Goal: Task Accomplishment & Management: Manage account settings

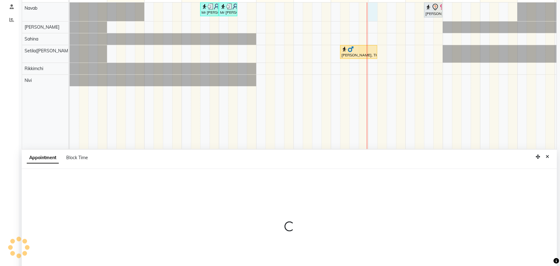
select select "77564"
select select "tentative"
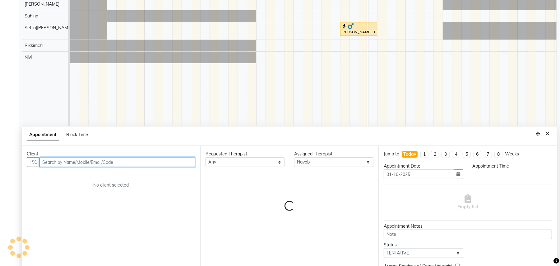
scroll to position [117, 0]
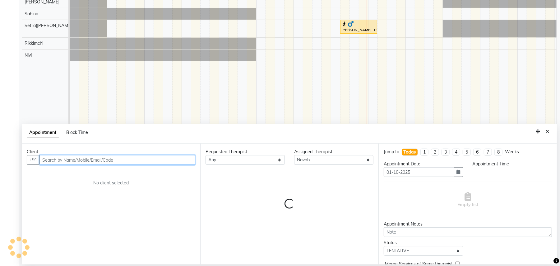
select select "960"
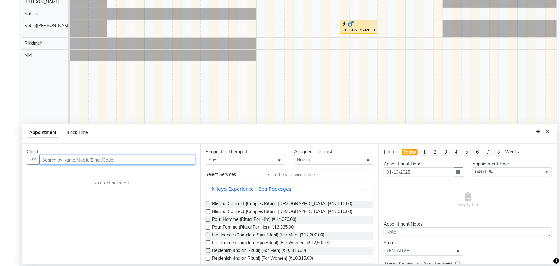
click at [156, 162] on input "text" at bounding box center [118, 160] width 156 height 10
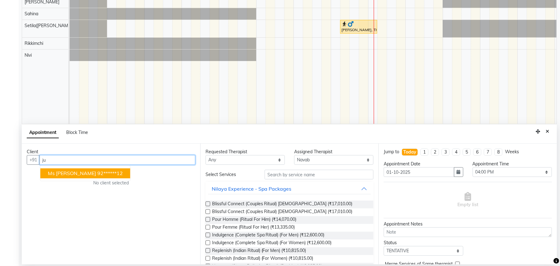
type input "j"
click at [110, 177] on button "Chef Jatindra Rathore 92******14" at bounding box center [87, 173] width 94 height 10
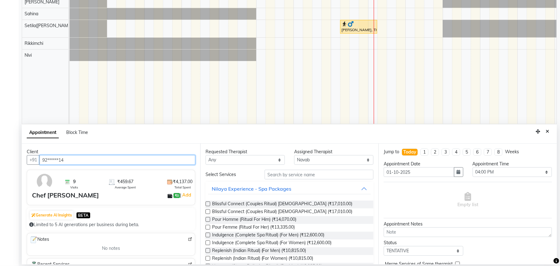
type input "92******14"
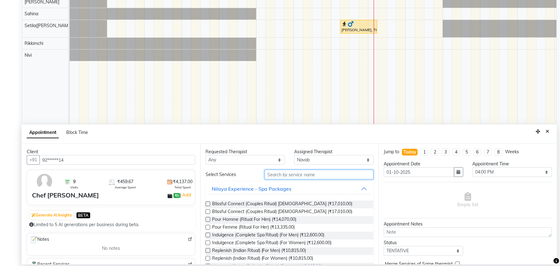
click at [289, 173] on input "text" at bounding box center [319, 175] width 109 height 10
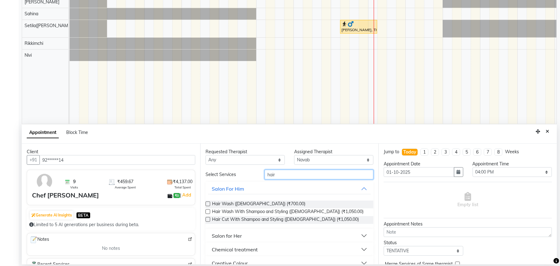
scroll to position [51, 0]
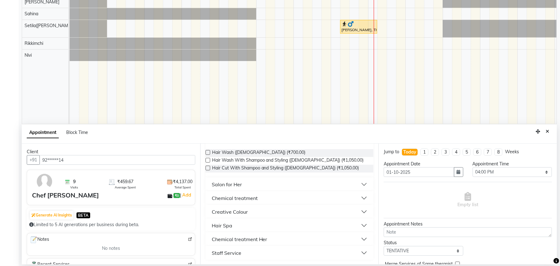
type input "hair"
click at [234, 253] on div "Staff Service" at bounding box center [227, 252] width 30 height 7
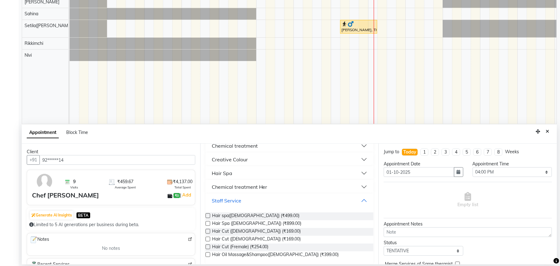
scroll to position [104, 0]
click at [254, 240] on span "Hair Cut (Male) (₹169.00)" at bounding box center [256, 239] width 89 height 8
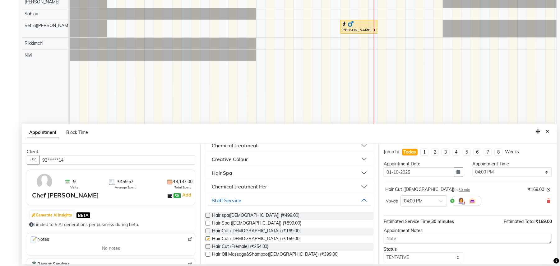
checkbox input "false"
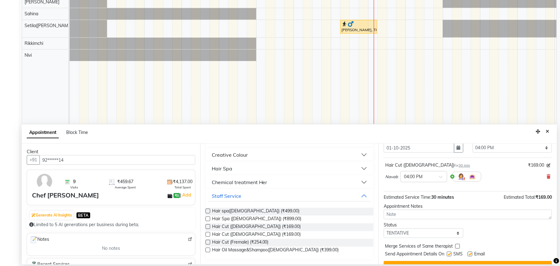
scroll to position [38, 0]
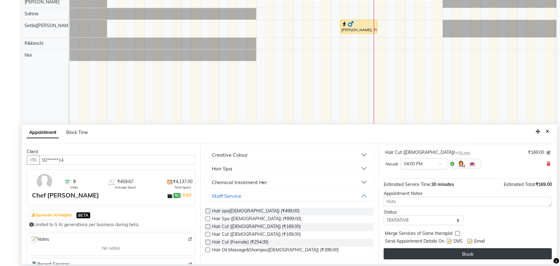
click at [478, 256] on button "Book" at bounding box center [468, 253] width 168 height 11
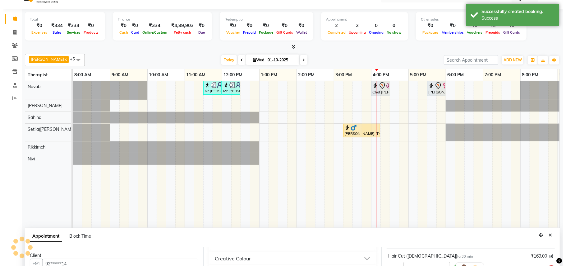
scroll to position [0, 0]
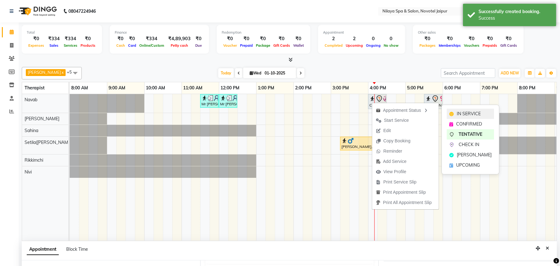
click at [468, 112] on span "IN SERVICE" at bounding box center [469, 113] width 24 height 7
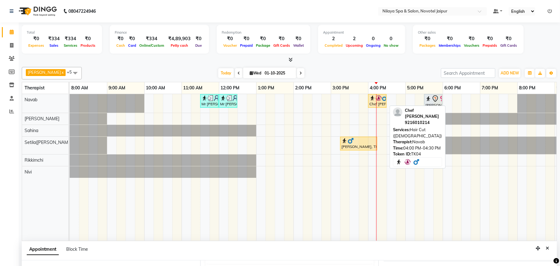
click at [378, 102] on div "Chef [PERSON_NAME], TK04, 04:00 PM-04:30 PM, Hair Cut ([DEMOGRAPHIC_DATA])" at bounding box center [377, 101] width 17 height 12
click at [375, 104] on div "Chef [PERSON_NAME], TK04, 04:00 PM-04:30 PM, Hair Cut ([DEMOGRAPHIC_DATA])" at bounding box center [377, 101] width 17 height 12
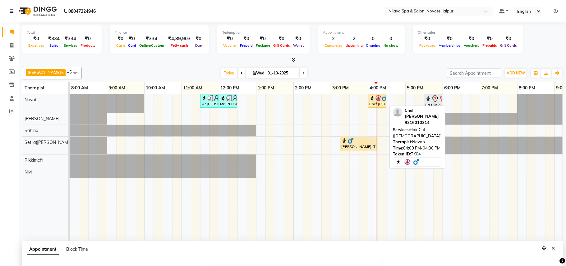
select select "1"
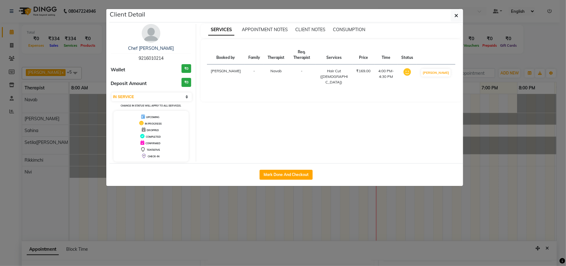
drag, startPoint x: 168, startPoint y: 58, endPoint x: 127, endPoint y: 62, distance: 40.9
click at [127, 62] on div "Chef Jatindra Rathore 9216010214" at bounding box center [151, 53] width 81 height 16
copy span "9216010214"
click at [459, 18] on button "button" at bounding box center [457, 16] width 12 height 12
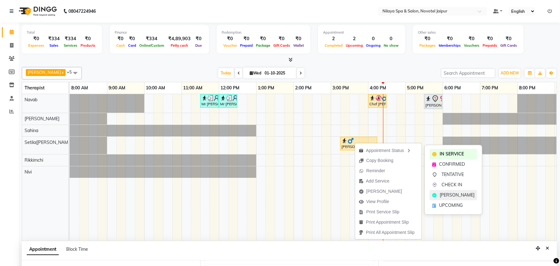
click at [454, 192] on span "[PERSON_NAME]" at bounding box center [457, 195] width 35 height 7
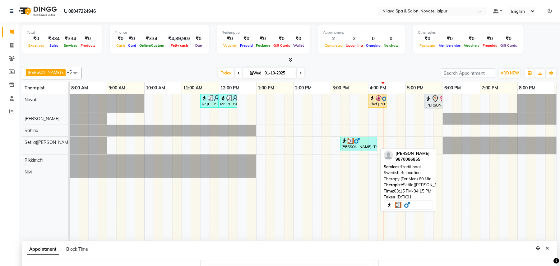
click at [370, 147] on div "Mr Nitesh, TK01, 03:15 PM-04:15 PM, Traditional Swedish Relaxation Therapy (For…" at bounding box center [359, 143] width 36 height 12
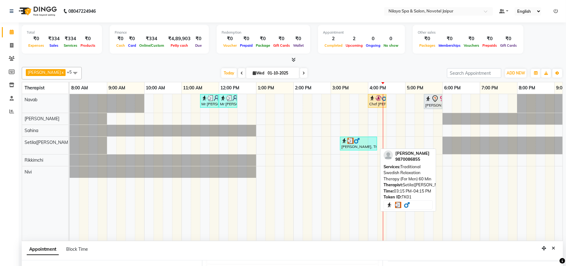
select select "3"
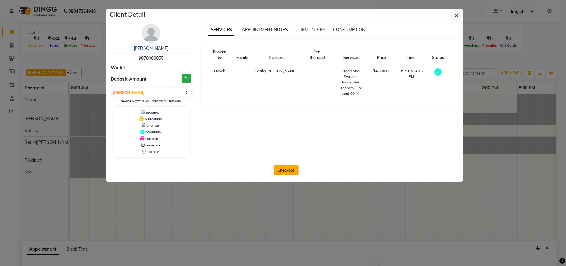
click at [291, 170] on button "Checkout" at bounding box center [286, 170] width 25 height 10
select select "service"
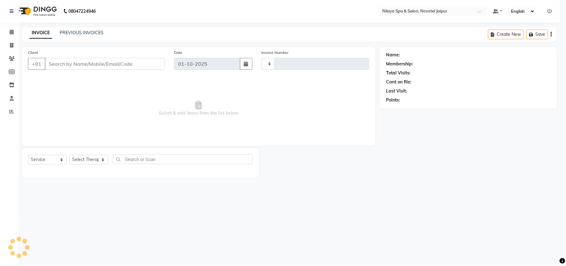
type input "0868"
select select "8197"
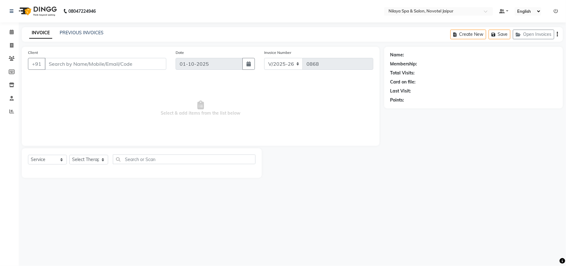
type input "98******55"
select select "77567"
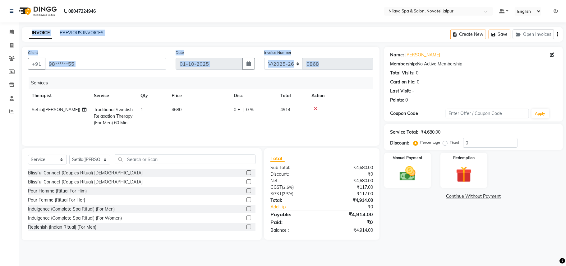
click at [30, 96] on app-home "08047224946 Select Location × Nilaya Spa & Salon, Novotel Jaipur Default Panel …" at bounding box center [283, 124] width 566 height 249
click at [16, 32] on span at bounding box center [11, 32] width 11 height 7
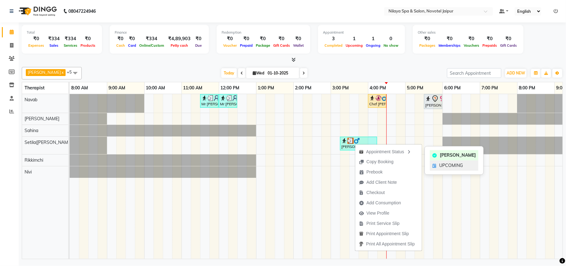
click at [453, 163] on span "UPCOMING" at bounding box center [452, 165] width 24 height 7
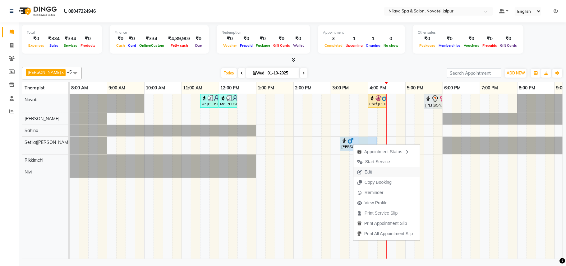
click at [368, 173] on span "Edit" at bounding box center [368, 172] width 7 height 7
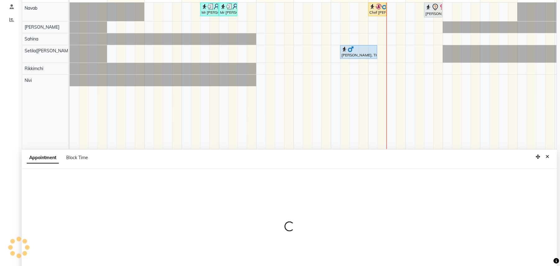
select select "tentative"
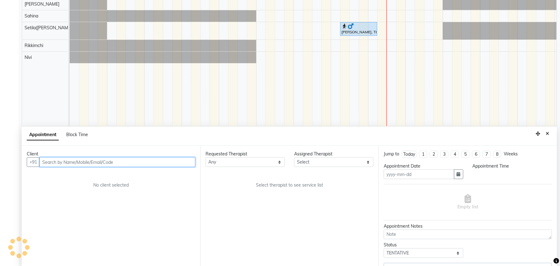
type input "01-10-2025"
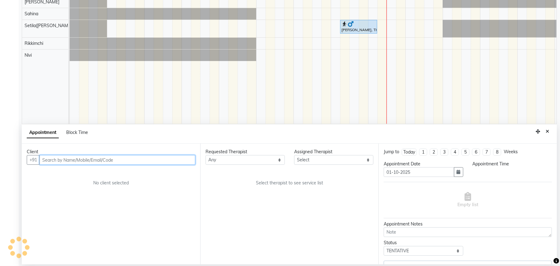
select select "upcoming"
select select "915"
select select "77567"
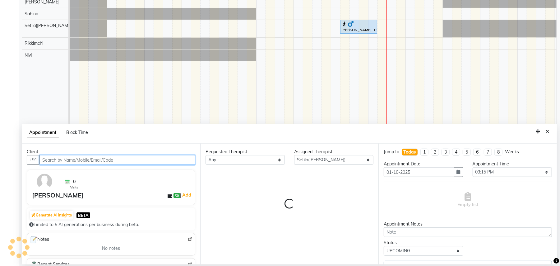
scroll to position [0, 110]
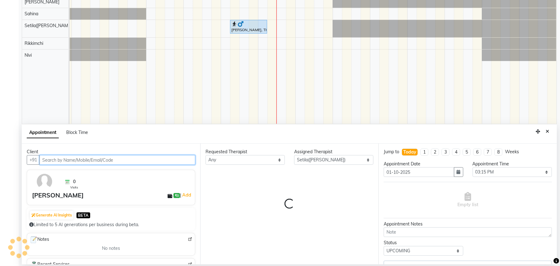
select select "4120"
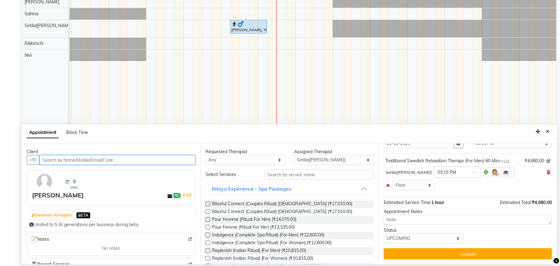
scroll to position [0, 0]
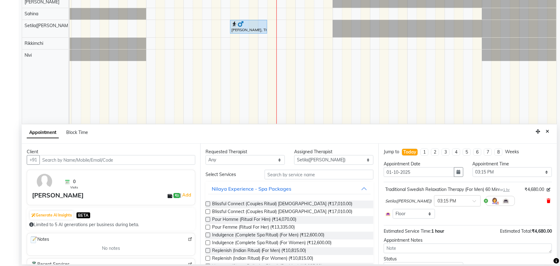
click at [547, 202] on icon at bounding box center [549, 200] width 4 height 4
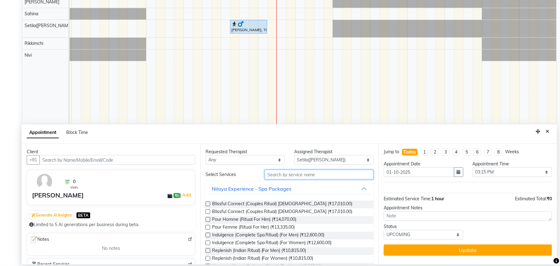
click at [321, 174] on input "text" at bounding box center [319, 175] width 109 height 10
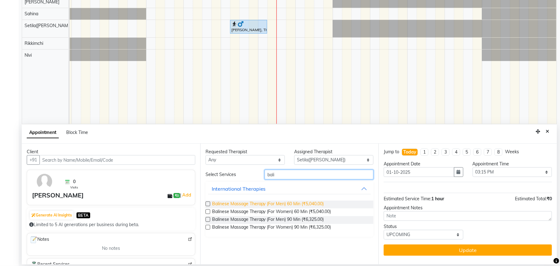
type input "bali"
click at [312, 204] on span "Balinese Massage Therapy (For Men) 60 Min (₹5,040.00)" at bounding box center [268, 204] width 112 height 8
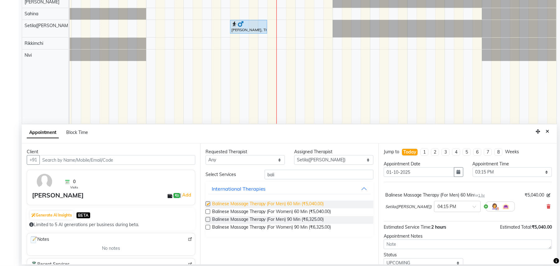
checkbox input "false"
click at [473, 208] on span at bounding box center [477, 208] width 8 height 7
click at [435, 257] on div "03:15 PM" at bounding box center [458, 255] width 46 height 12
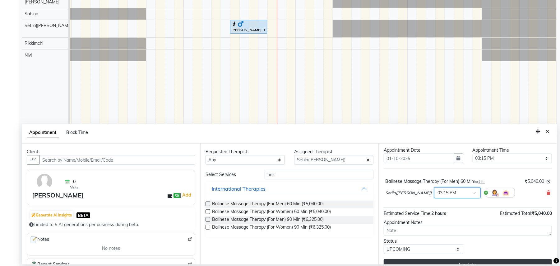
scroll to position [25, 0]
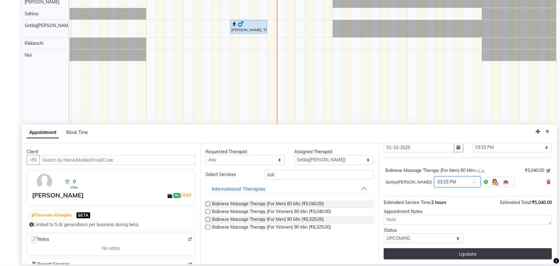
click at [477, 256] on button "Update" at bounding box center [468, 253] width 168 height 11
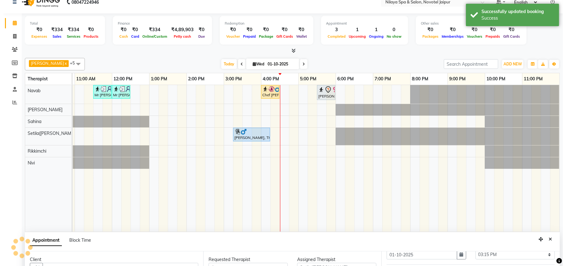
scroll to position [0, 0]
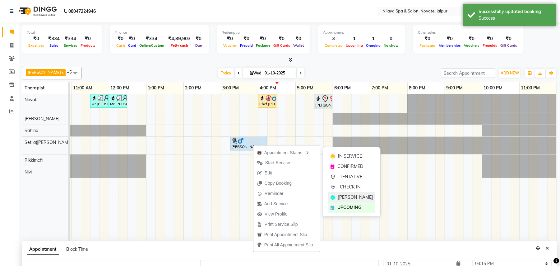
click at [349, 196] on span "[PERSON_NAME]" at bounding box center [355, 197] width 35 height 7
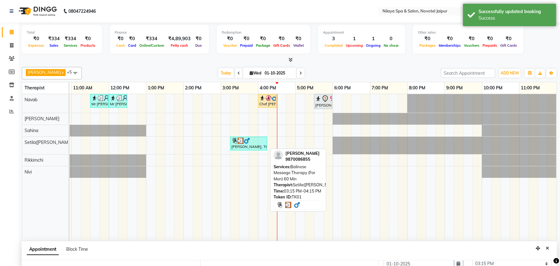
click at [248, 146] on div "[PERSON_NAME], TK01, 03:15 PM-04:15 PM, Balinese Massage Therapy (For Men) 60 M…" at bounding box center [249, 143] width 36 height 12
select select "3"
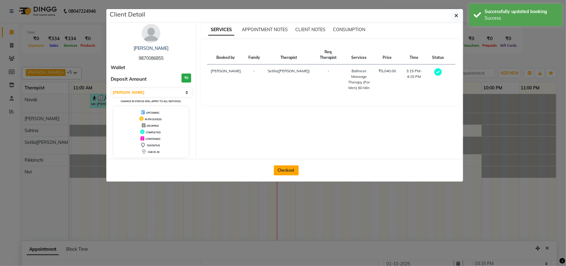
click at [284, 169] on button "Checkout" at bounding box center [286, 170] width 25 height 10
select select "service"
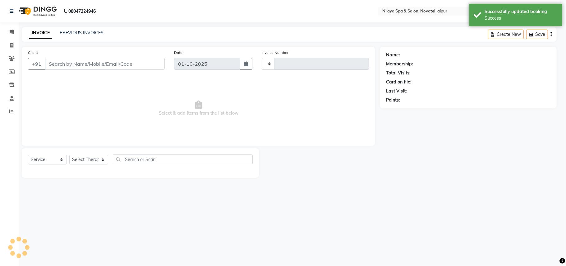
type input "0868"
select select "8197"
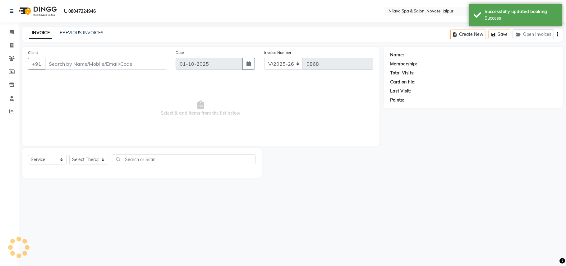
type input "98******55"
select select "77567"
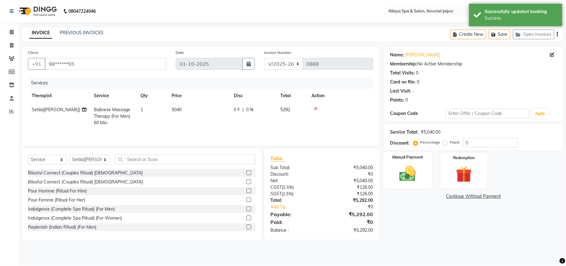
click at [411, 172] on img at bounding box center [407, 173] width 27 height 19
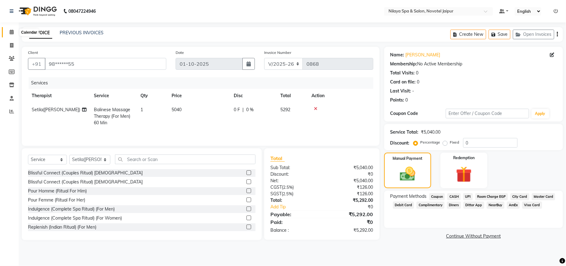
click at [11, 33] on icon at bounding box center [12, 32] width 4 height 5
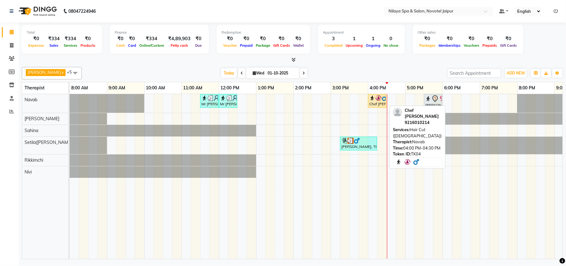
click at [374, 107] on div "Chef [PERSON_NAME], TK04, 04:00 PM-04:30 PM, Hair Cut ([DEMOGRAPHIC_DATA])" at bounding box center [377, 101] width 17 height 12
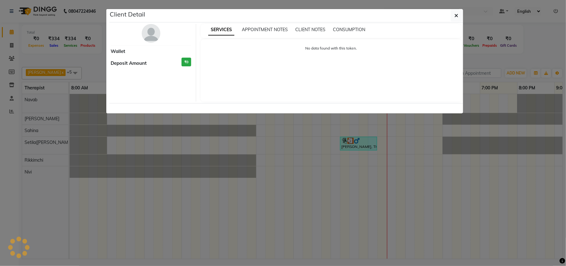
select select "1"
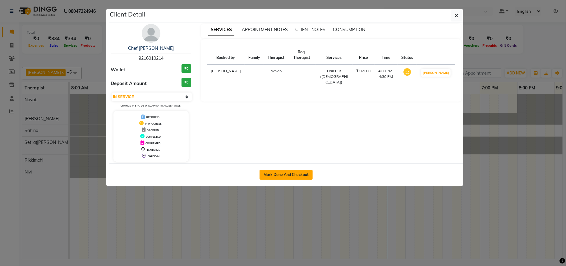
click at [289, 176] on button "Mark Done And Checkout" at bounding box center [286, 175] width 53 height 10
select select "service"
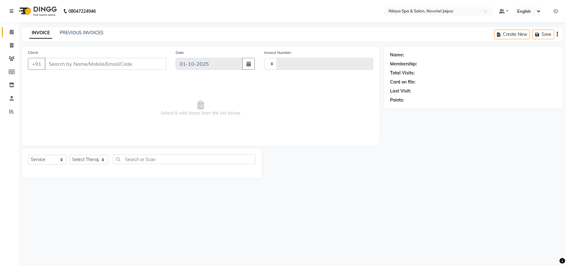
type input "0868"
select select "8197"
type input "92******14"
select select "77564"
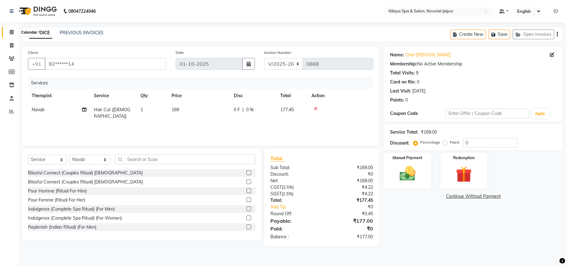
click at [11, 31] on icon at bounding box center [12, 32] width 4 height 5
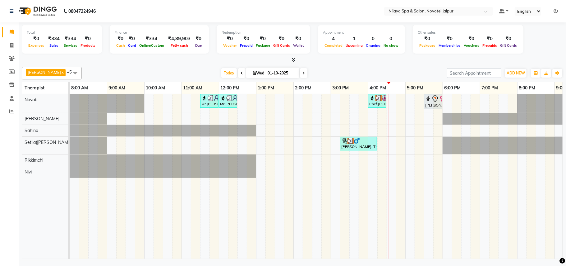
click at [69, 72] on span at bounding box center [75, 73] width 12 height 12
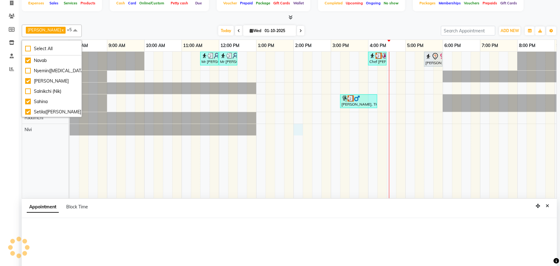
scroll to position [117, 0]
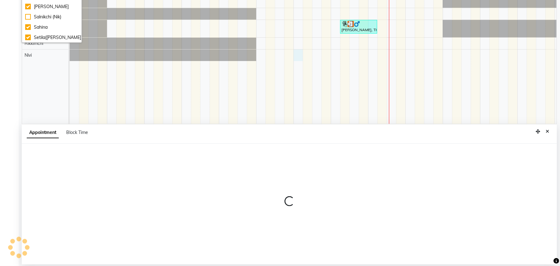
select select "92785"
select select "840"
select select "tentative"
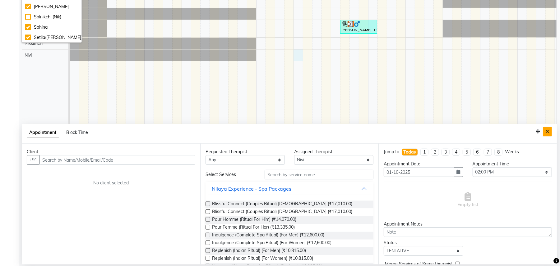
click at [545, 131] on button "Close" at bounding box center [547, 132] width 9 height 10
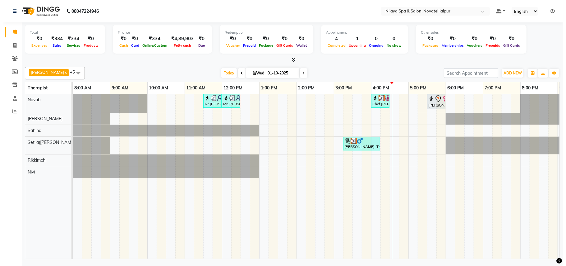
scroll to position [0, 0]
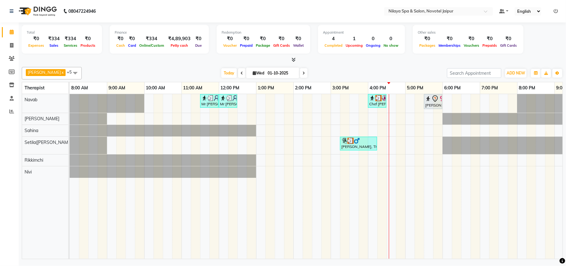
drag, startPoint x: 151, startPoint y: 158, endPoint x: 264, endPoint y: 195, distance: 118.9
click at [264, 195] on div "Mr Dev Raj, TK02, 11:30 AM-12:00 PM, Shampoo,Conditioner,Blowdry(Male) Mr Dev R…" at bounding box center [368, 176] width 597 height 165
drag, startPoint x: 117, startPoint y: 211, endPoint x: 178, endPoint y: 209, distance: 60.7
click at [178, 209] on tr at bounding box center [368, 176] width 597 height 165
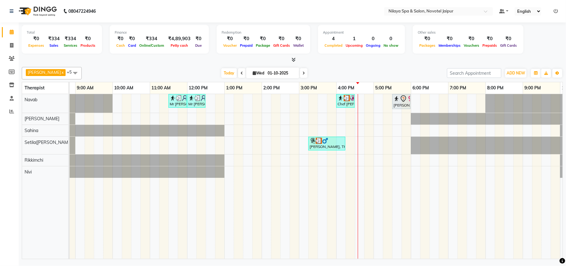
click at [282, 240] on td at bounding box center [285, 176] width 9 height 165
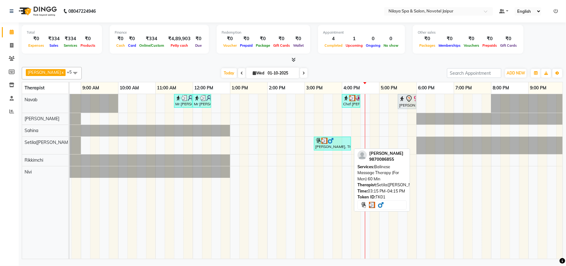
click at [344, 145] on div "[PERSON_NAME], TK01, 03:15 PM-04:15 PM, Balinese Massage Therapy (For Men) 60 M…" at bounding box center [333, 143] width 36 height 12
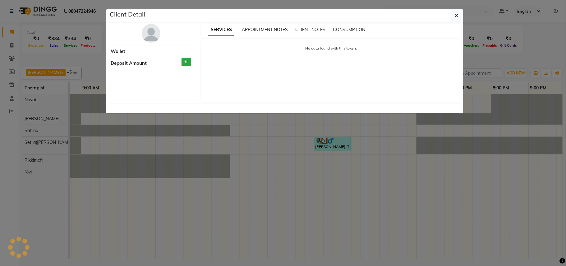
select select "3"
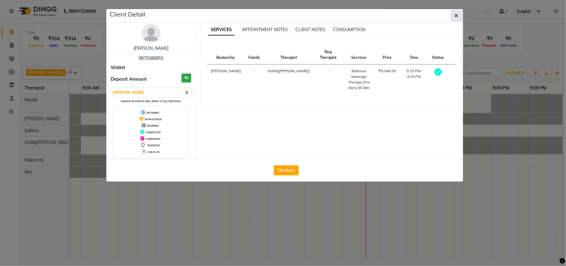
click at [457, 14] on icon "button" at bounding box center [457, 15] width 4 height 5
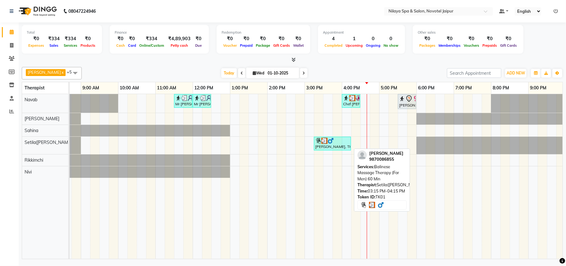
click at [335, 146] on div "[PERSON_NAME], TK01, 03:15 PM-04:15 PM, Balinese Massage Therapy (For Men) 60 M…" at bounding box center [333, 143] width 36 height 12
select select "3"
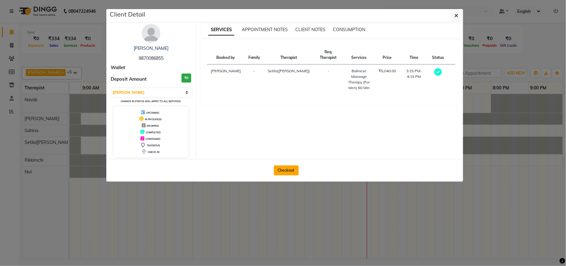
click at [277, 172] on button "Checkout" at bounding box center [286, 170] width 25 height 10
select select "service"
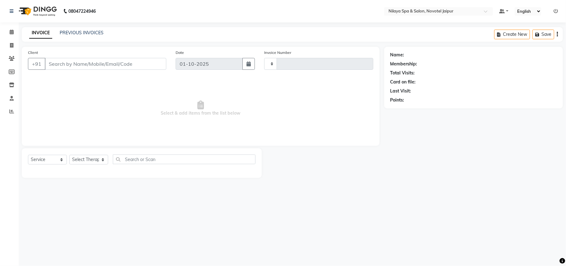
type input "0868"
select select "8197"
type input "98******55"
select select "77567"
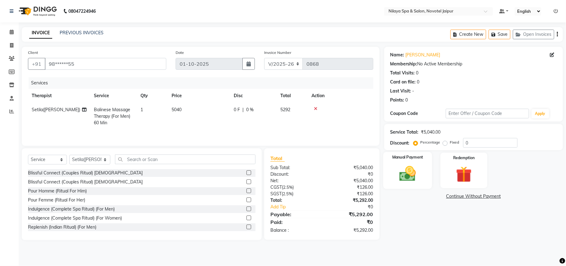
click at [407, 169] on img at bounding box center [407, 173] width 27 height 19
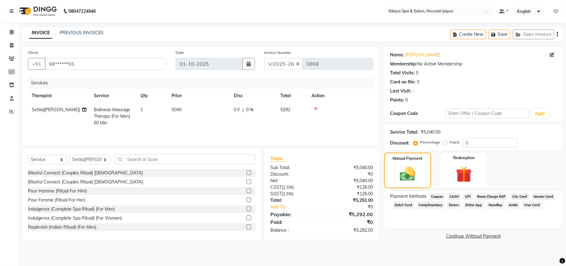
click at [455, 197] on span "CASH" at bounding box center [454, 196] width 13 height 7
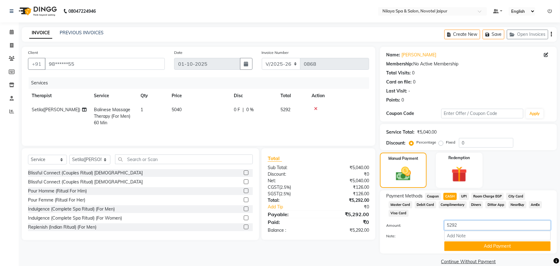
drag, startPoint x: 469, startPoint y: 218, endPoint x: 400, endPoint y: 206, distance: 70.4
click at [401, 206] on div "Payment Methods Coupon CASH UPI Room Charge EGP City Card Master Card Debit Car…" at bounding box center [468, 222] width 165 height 58
type input "5000"
click at [500, 241] on button "Add Payment" at bounding box center [498, 246] width 106 height 10
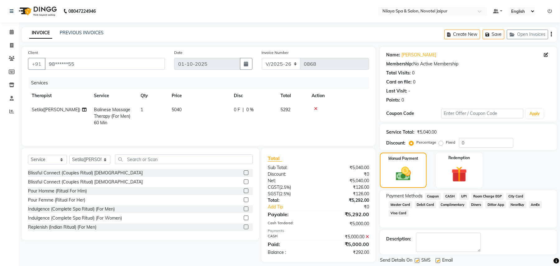
click at [464, 197] on span "UPI" at bounding box center [464, 196] width 10 height 7
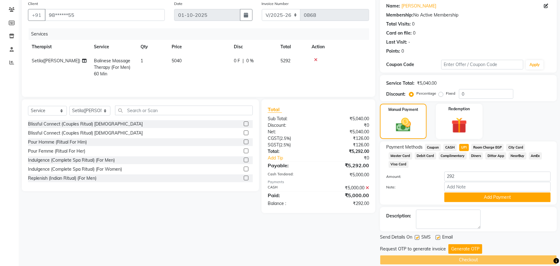
scroll to position [49, 0]
click at [491, 192] on button "Add Payment" at bounding box center [498, 197] width 106 height 10
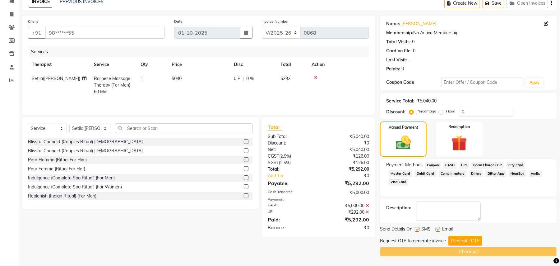
scroll to position [31, 0]
click at [470, 240] on button "Generate OTP" at bounding box center [466, 241] width 34 height 10
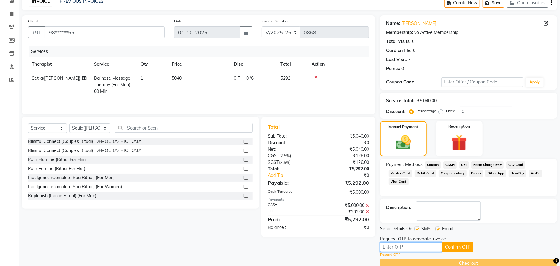
click at [406, 245] on input "text" at bounding box center [411, 247] width 62 height 10
type input "3286"
click at [460, 245] on button "Confirm OTP" at bounding box center [457, 247] width 31 height 10
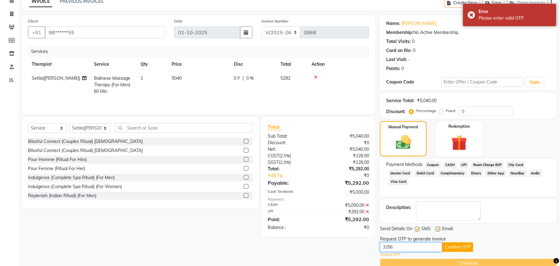
drag, startPoint x: 400, startPoint y: 245, endPoint x: 354, endPoint y: 243, distance: 46.1
click at [355, 243] on div "Client +91 98******55 Date 01-10-2025 Invoice Number V/2025 V/2025-26 0868 Serv…" at bounding box center [289, 141] width 545 height 253
click at [391, 255] on link "Resend OTP" at bounding box center [390, 254] width 21 height 5
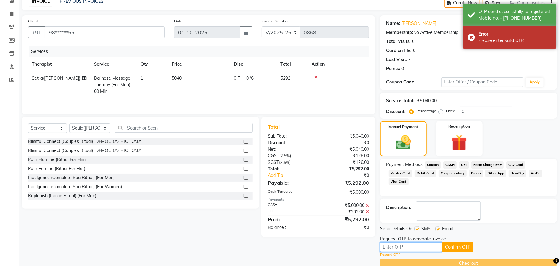
click at [394, 247] on input "text" at bounding box center [411, 247] width 62 height 10
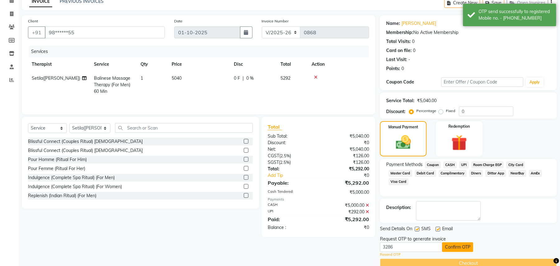
click at [454, 247] on button "Confirm OTP" at bounding box center [457, 247] width 31 height 10
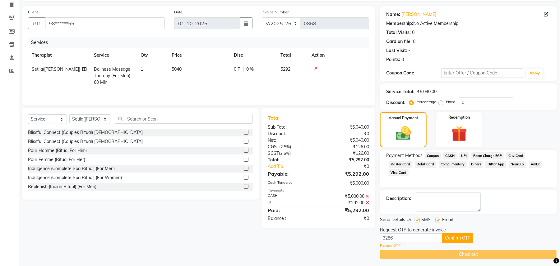
scroll to position [44, 0]
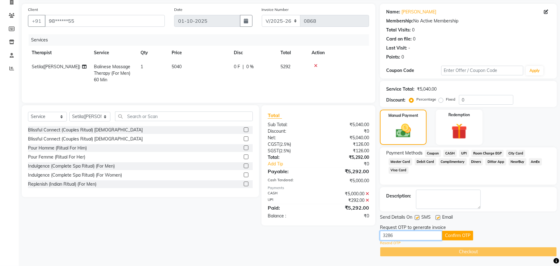
click at [407, 232] on input "3286" at bounding box center [411, 236] width 62 height 10
type input "3"
type input "6879"
click at [456, 233] on button "Confirm OTP" at bounding box center [457, 236] width 31 height 10
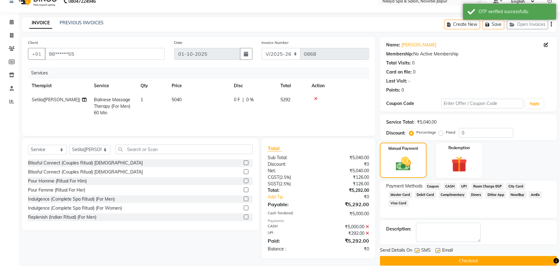
scroll to position [19, 0]
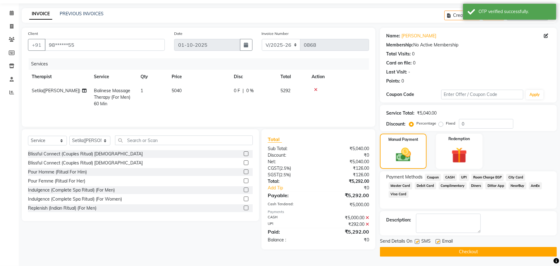
click at [519, 248] on button "Checkout" at bounding box center [468, 252] width 177 height 10
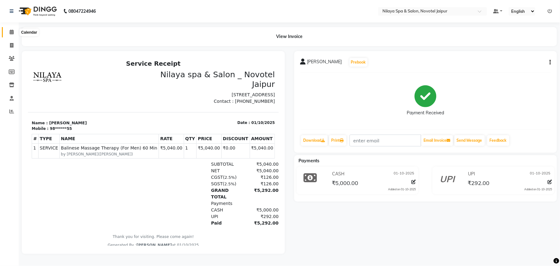
click at [13, 30] on icon at bounding box center [12, 32] width 4 height 5
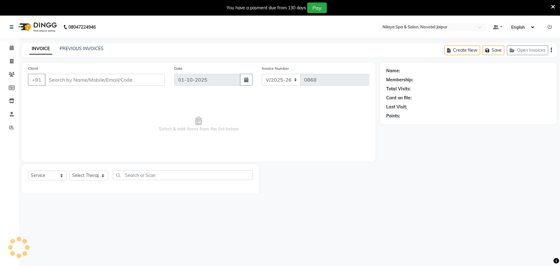
select select "8197"
select select "service"
type input "98******55"
select select "77567"
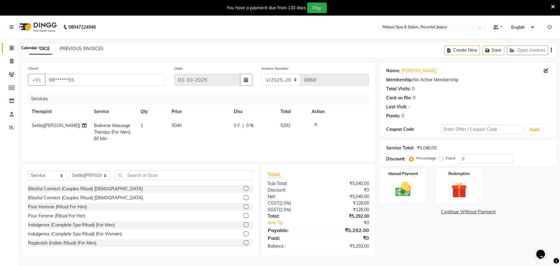
click at [11, 47] on icon at bounding box center [12, 47] width 4 height 5
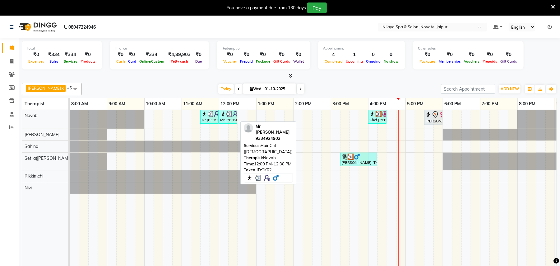
click at [226, 119] on div "Mr [PERSON_NAME], TK02, 12:00 PM-12:30 PM, Hair Cut ([DEMOGRAPHIC_DATA])" at bounding box center [228, 117] width 17 height 12
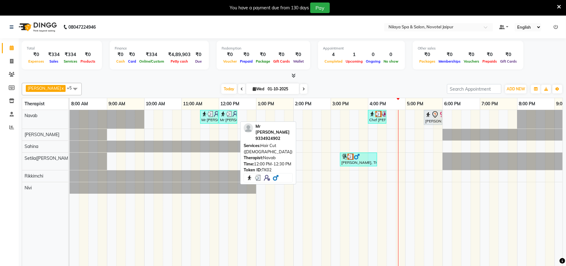
select select "3"
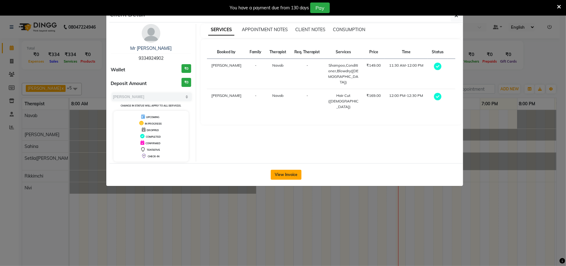
click at [295, 174] on button "View Invoice" at bounding box center [286, 175] width 31 height 10
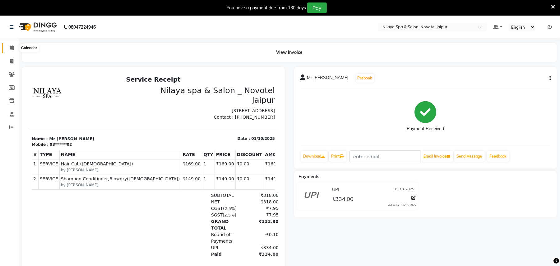
click at [6, 48] on span at bounding box center [11, 47] width 11 height 7
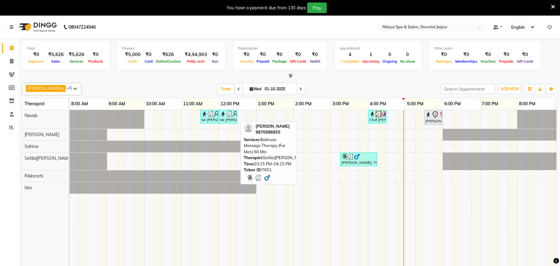
click at [365, 159] on div at bounding box center [359, 156] width 35 height 6
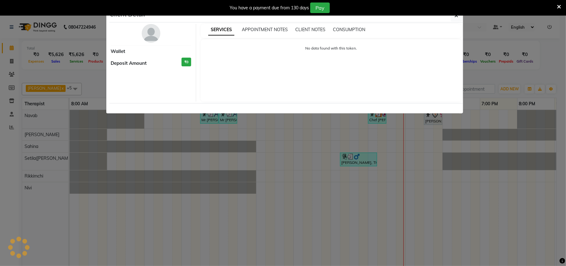
select select "3"
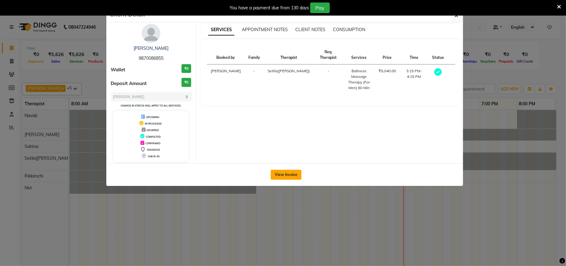
click at [279, 176] on button "View Invoice" at bounding box center [286, 175] width 31 height 10
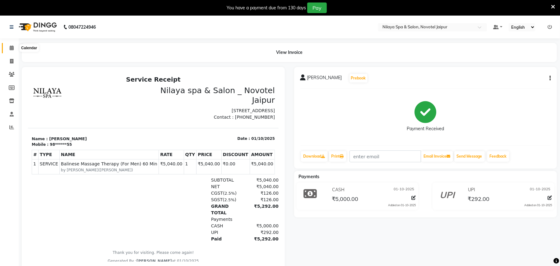
click at [11, 45] on icon at bounding box center [12, 47] width 4 height 5
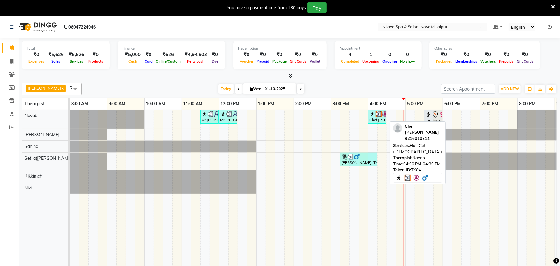
click at [375, 117] on div "Chef [PERSON_NAME], TK04, 04:00 PM-04:30 PM, Hair Cut ([DEMOGRAPHIC_DATA])" at bounding box center [377, 117] width 17 height 12
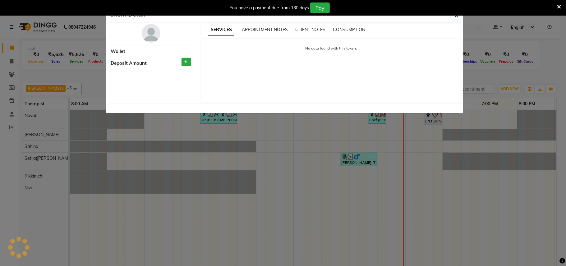
select select "3"
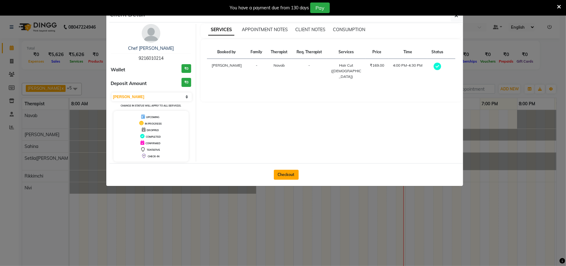
click at [291, 173] on button "Checkout" at bounding box center [286, 175] width 25 height 10
select select "8197"
select select "service"
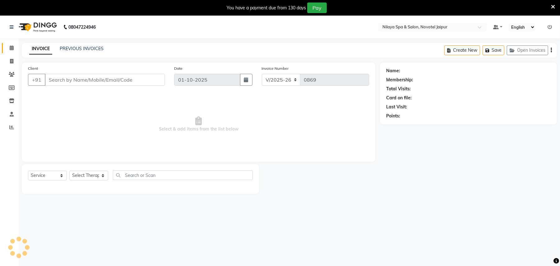
type input "92******14"
select select "77564"
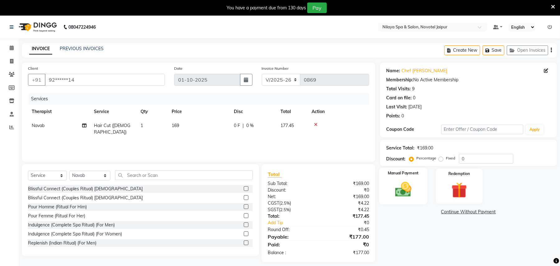
click at [406, 180] on img at bounding box center [403, 189] width 27 height 19
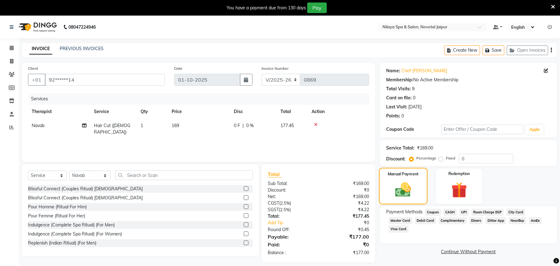
click at [412, 180] on img at bounding box center [404, 189] width 26 height 18
click at [465, 213] on span "UPI" at bounding box center [464, 211] width 10 height 7
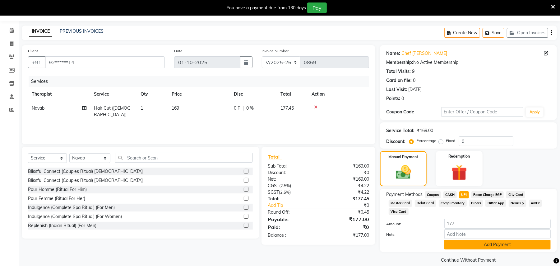
click at [477, 240] on button "Add Payment" at bounding box center [498, 245] width 106 height 10
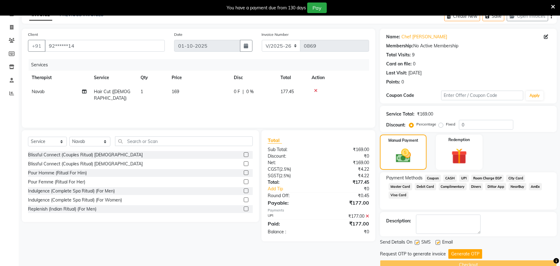
scroll to position [48, 0]
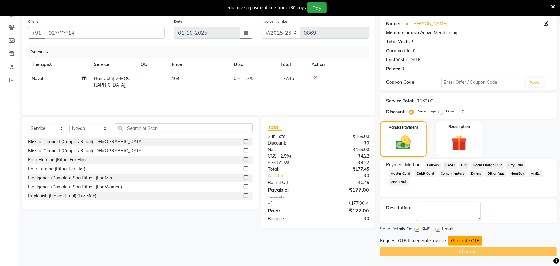
click at [469, 243] on button "Generate OTP" at bounding box center [466, 241] width 34 height 10
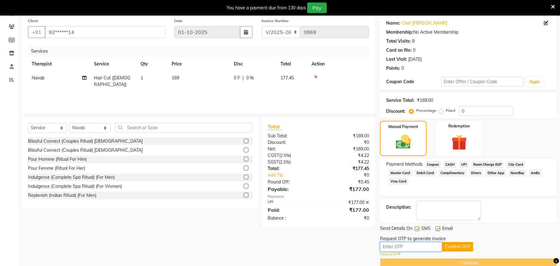
click at [406, 248] on input "text" at bounding box center [411, 247] width 62 height 10
type input "1831"
click at [450, 249] on button "Confirm OTP" at bounding box center [457, 247] width 31 height 10
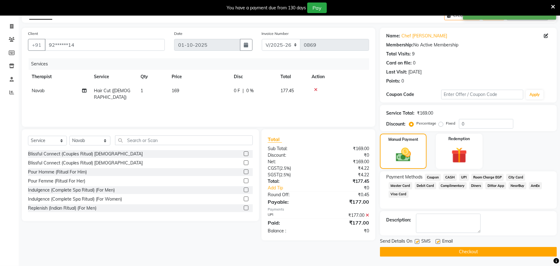
click at [452, 247] on button "Checkout" at bounding box center [468, 252] width 177 height 10
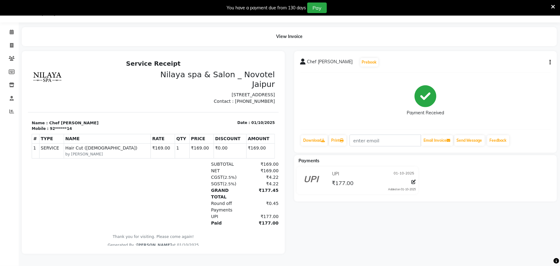
click at [554, 4] on icon at bounding box center [553, 7] width 4 height 6
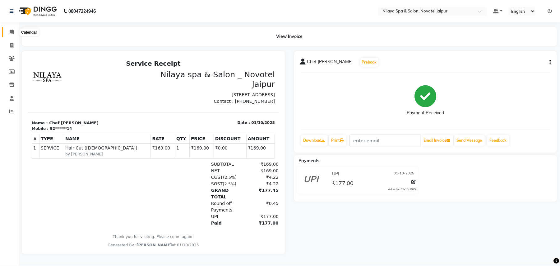
click at [14, 30] on span at bounding box center [11, 32] width 11 height 7
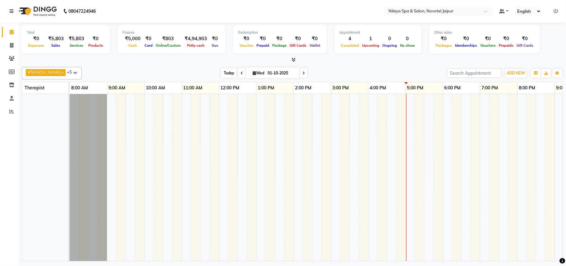
click at [221, 77] on span "Today" at bounding box center [229, 73] width 16 height 10
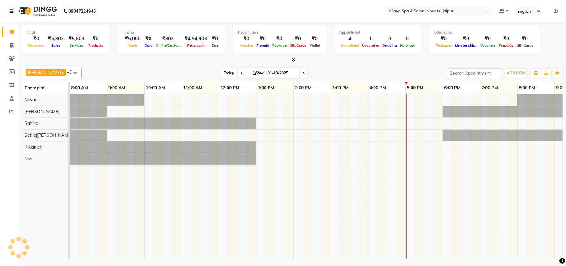
scroll to position [0, 104]
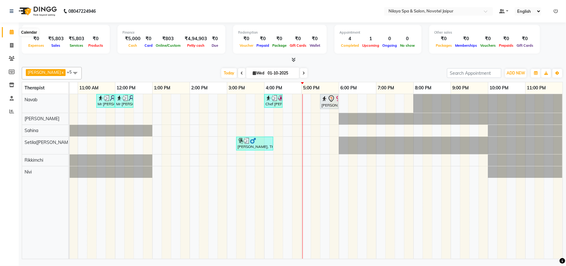
click at [12, 29] on span at bounding box center [11, 32] width 11 height 7
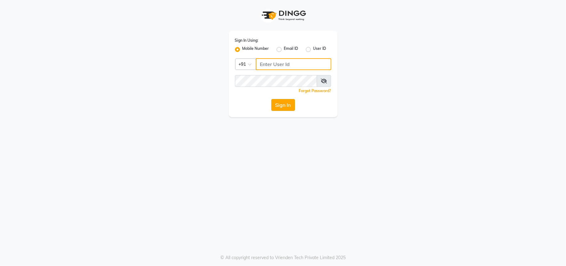
type input "9811881771"
click at [279, 101] on button "Sign In" at bounding box center [284, 105] width 24 height 12
